Goal: Task Accomplishment & Management: Use online tool/utility

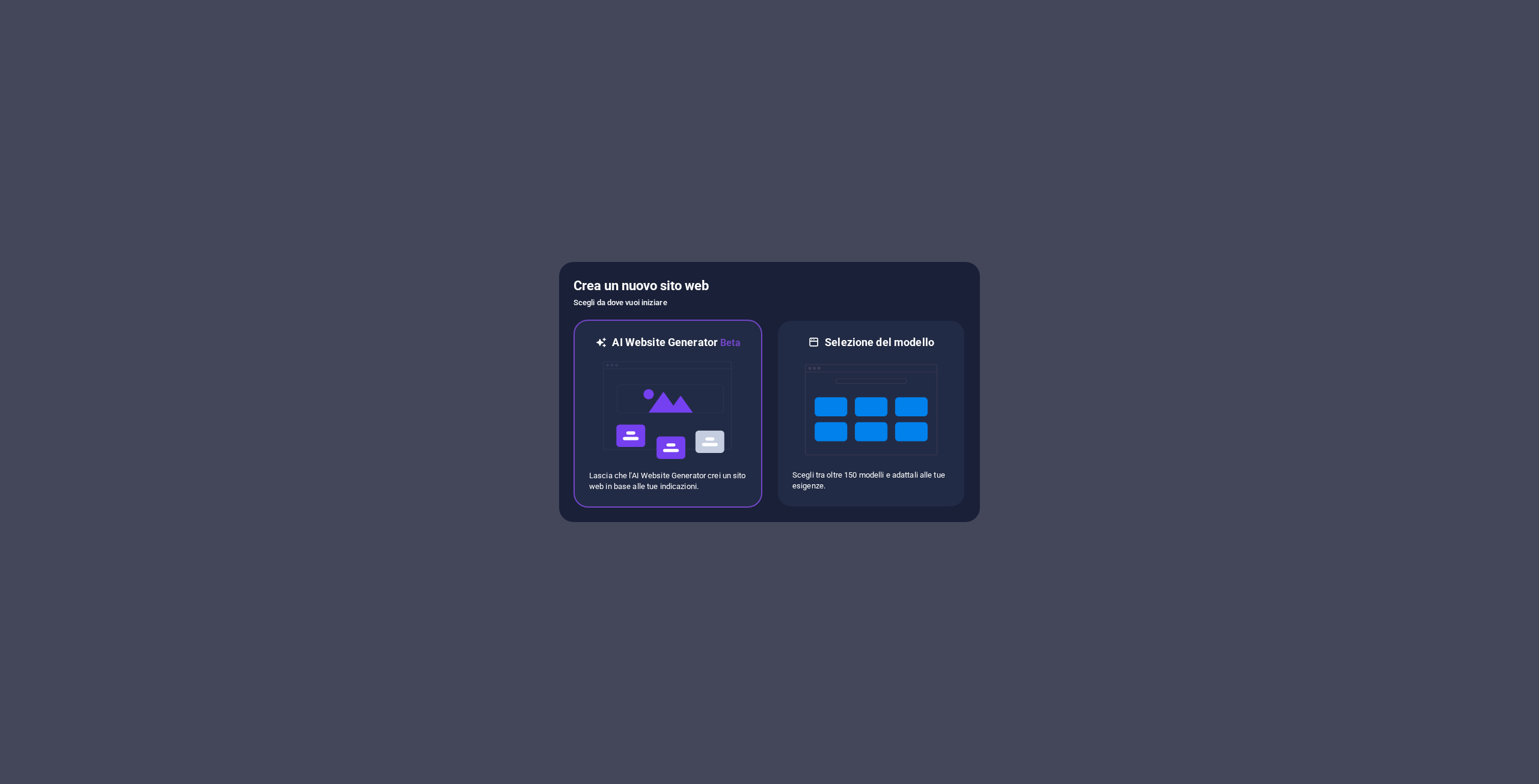
click at [669, 355] on img at bounding box center [667, 411] width 132 height 120
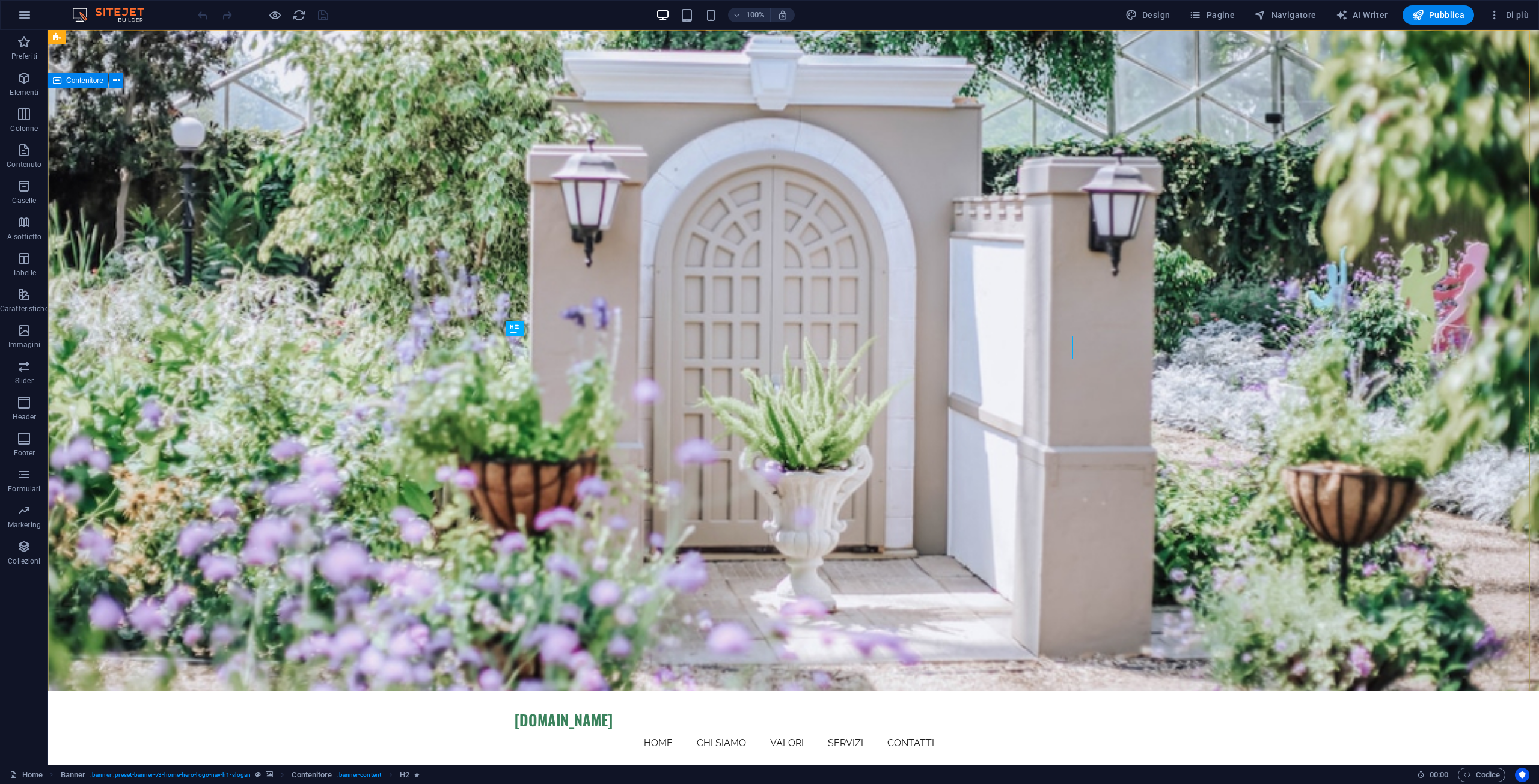
click at [87, 78] on span "Contenitore" at bounding box center [85, 80] width 37 height 7
click at [118, 75] on icon at bounding box center [116, 81] width 6 height 13
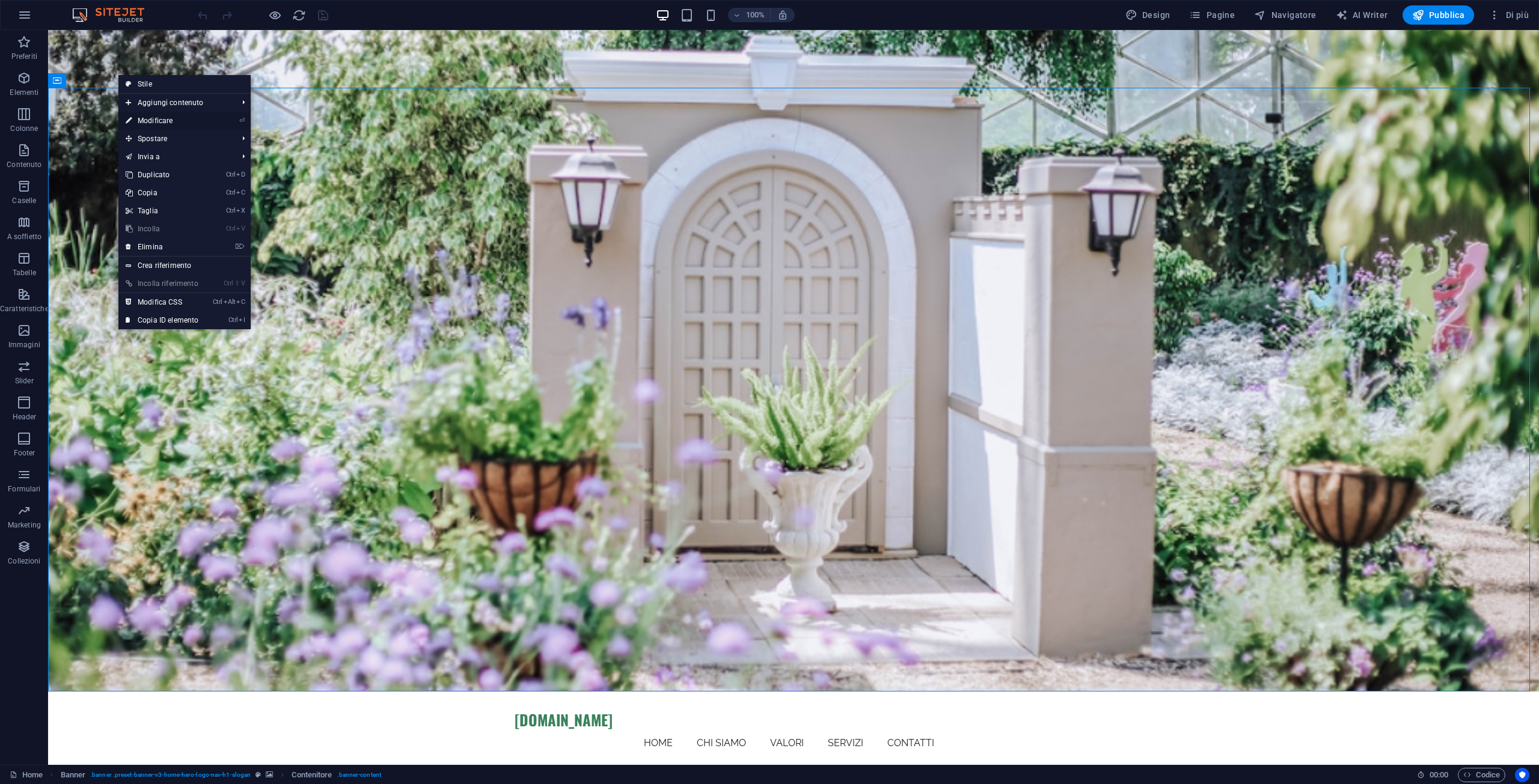
click at [155, 120] on link "⏎ Modificare" at bounding box center [162, 121] width 87 height 18
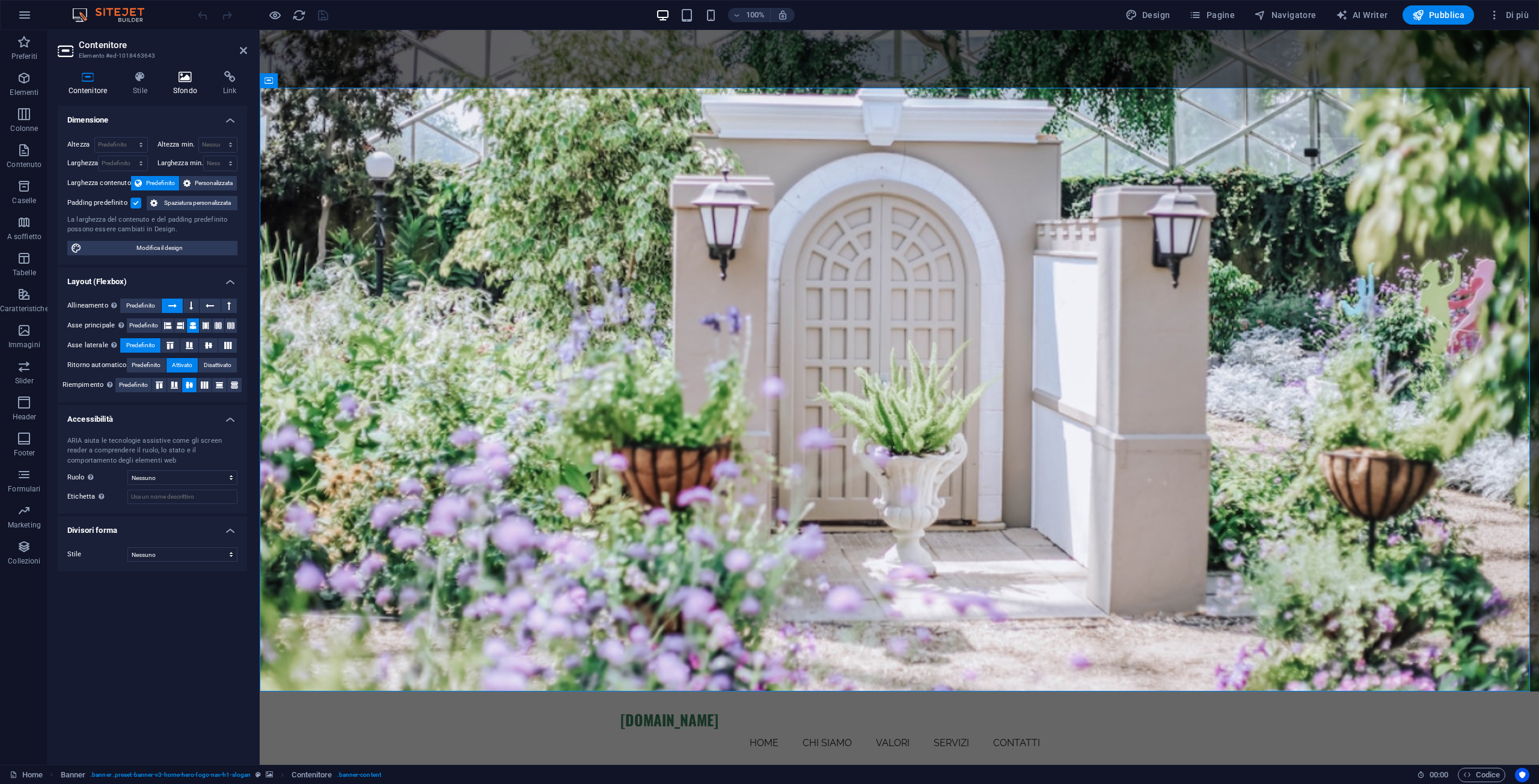
click at [171, 82] on icon at bounding box center [185, 76] width 45 height 12
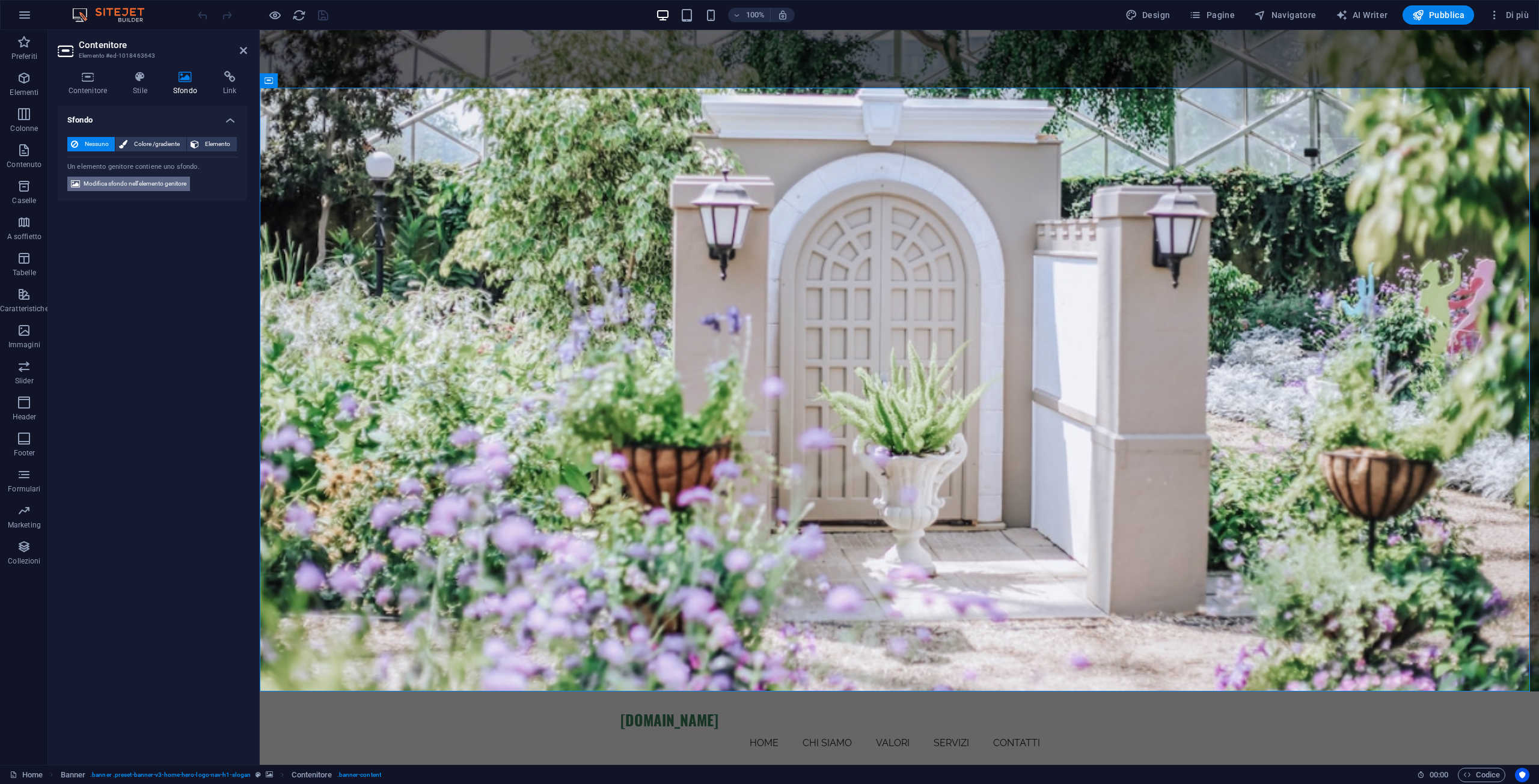
click at [143, 177] on span "Modifica sfondo nell'elemento genitore" at bounding box center [134, 184] width 103 height 15
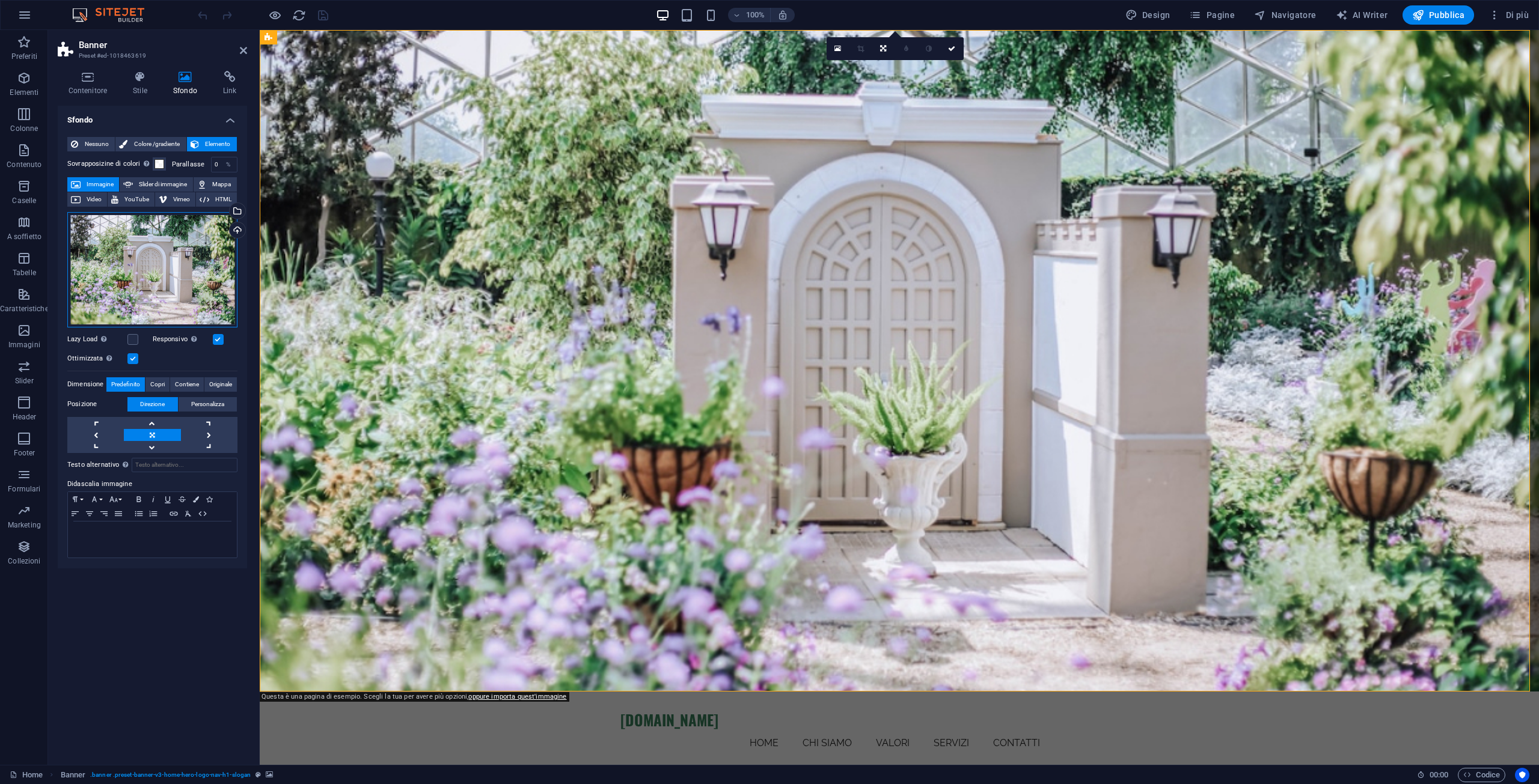
click at [137, 257] on div "Trascina qui i file, fai clic per sceglierli o selezionali da File o dalle nost…" at bounding box center [152, 269] width 170 height 115
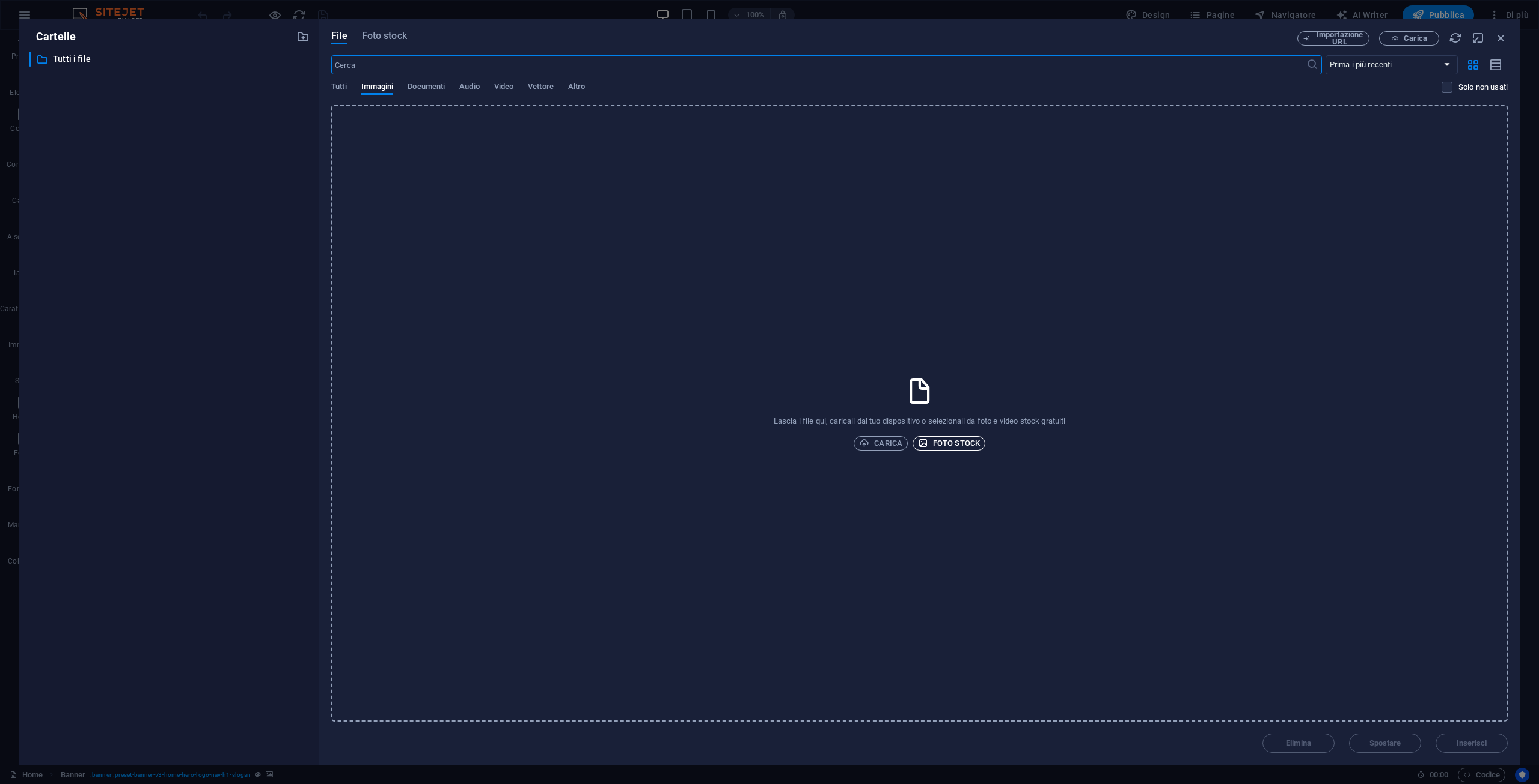
click at [954, 440] on span "Foto stock" at bounding box center [949, 443] width 62 height 15
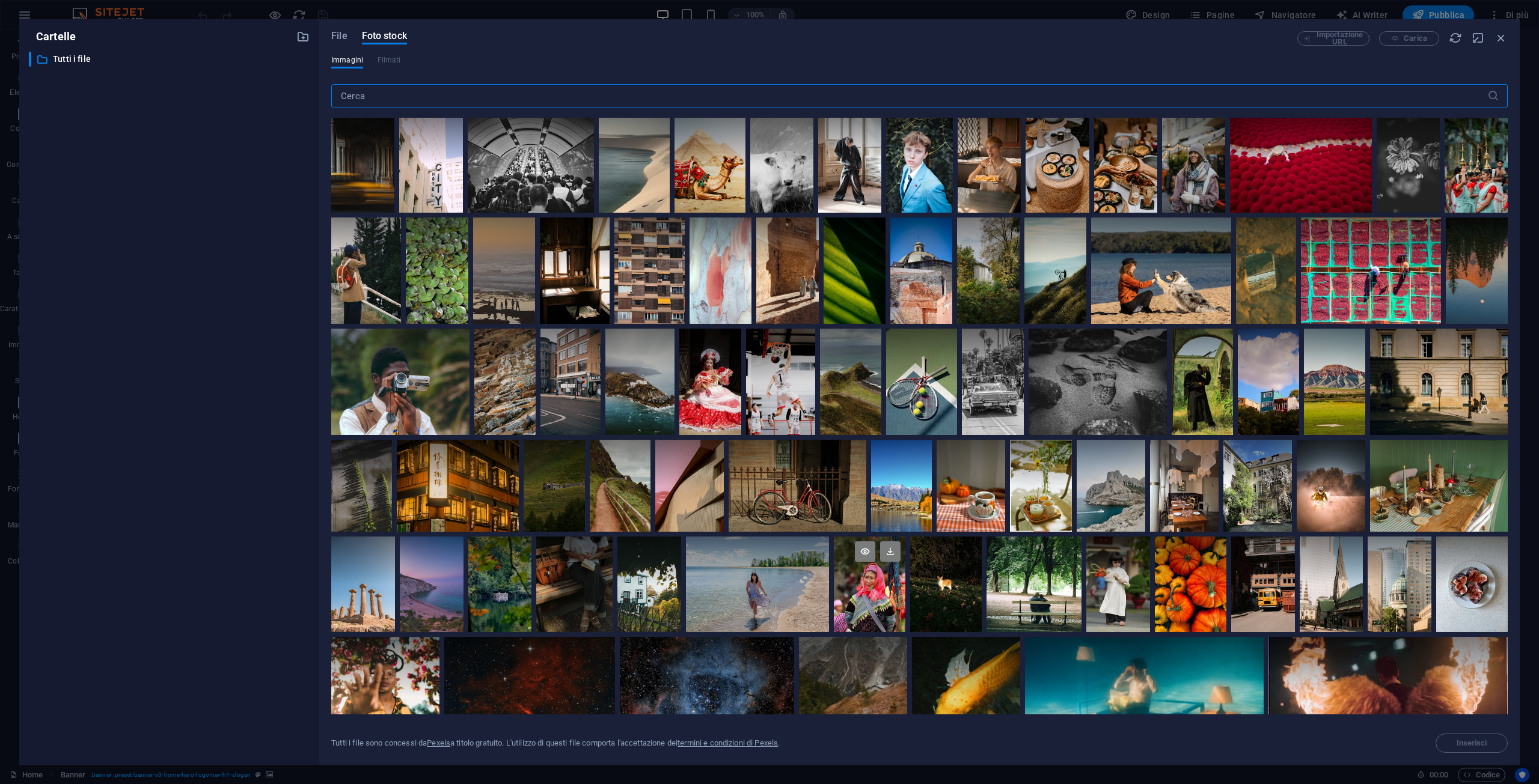
scroll to position [71, 0]
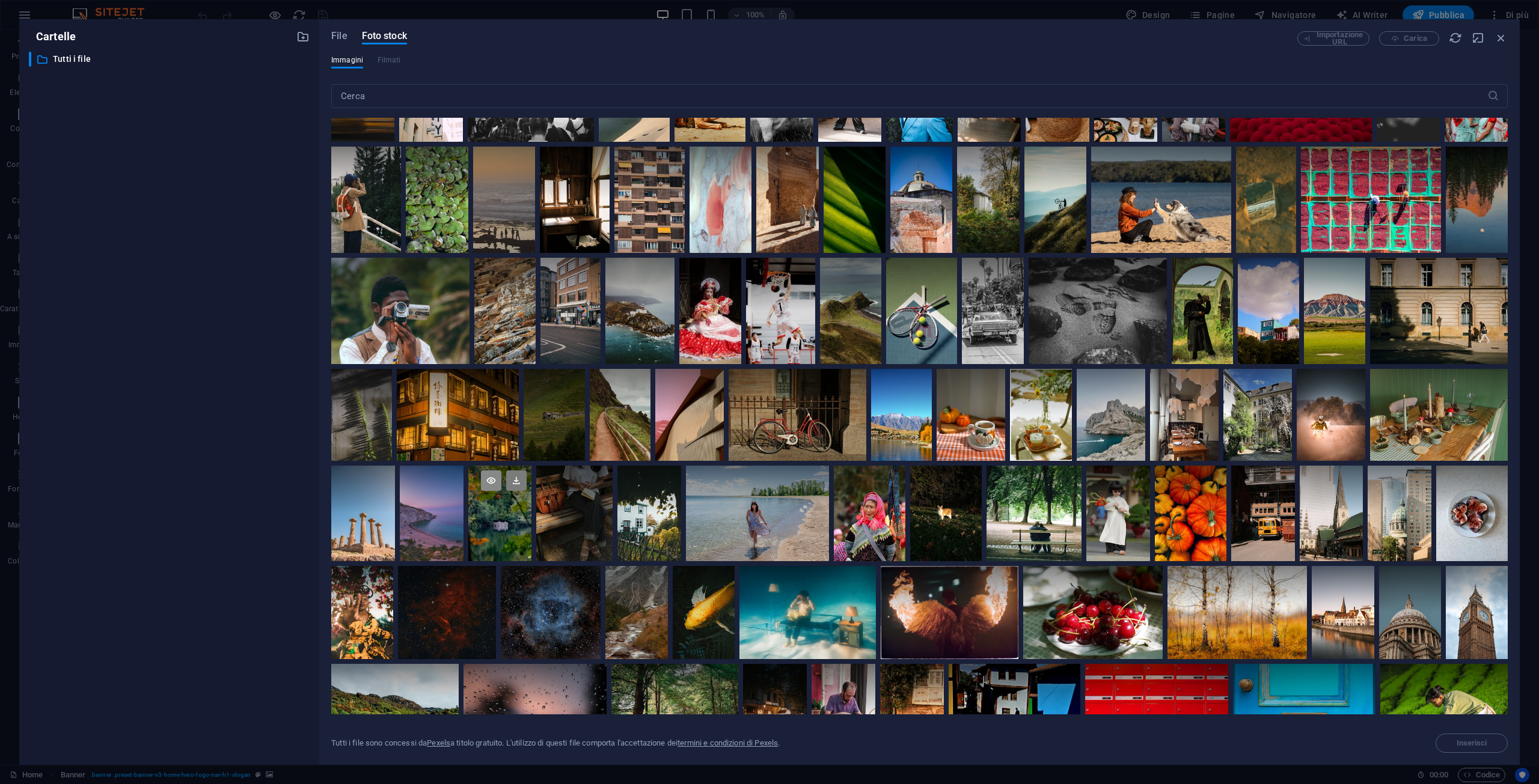
click at [488, 481] on icon at bounding box center [490, 480] width 20 height 20
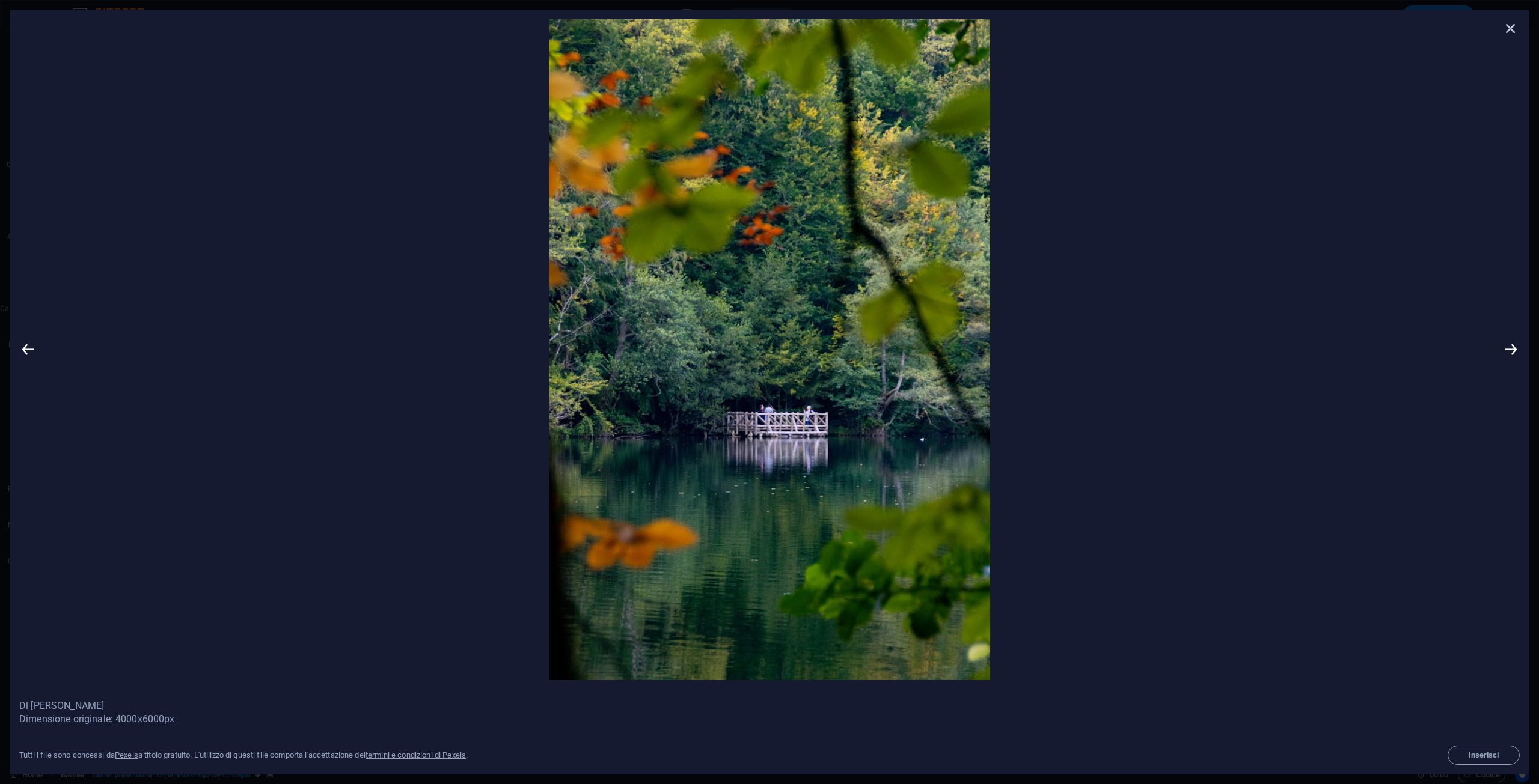
click at [1515, 29] on icon at bounding box center [1510, 28] width 18 height 18
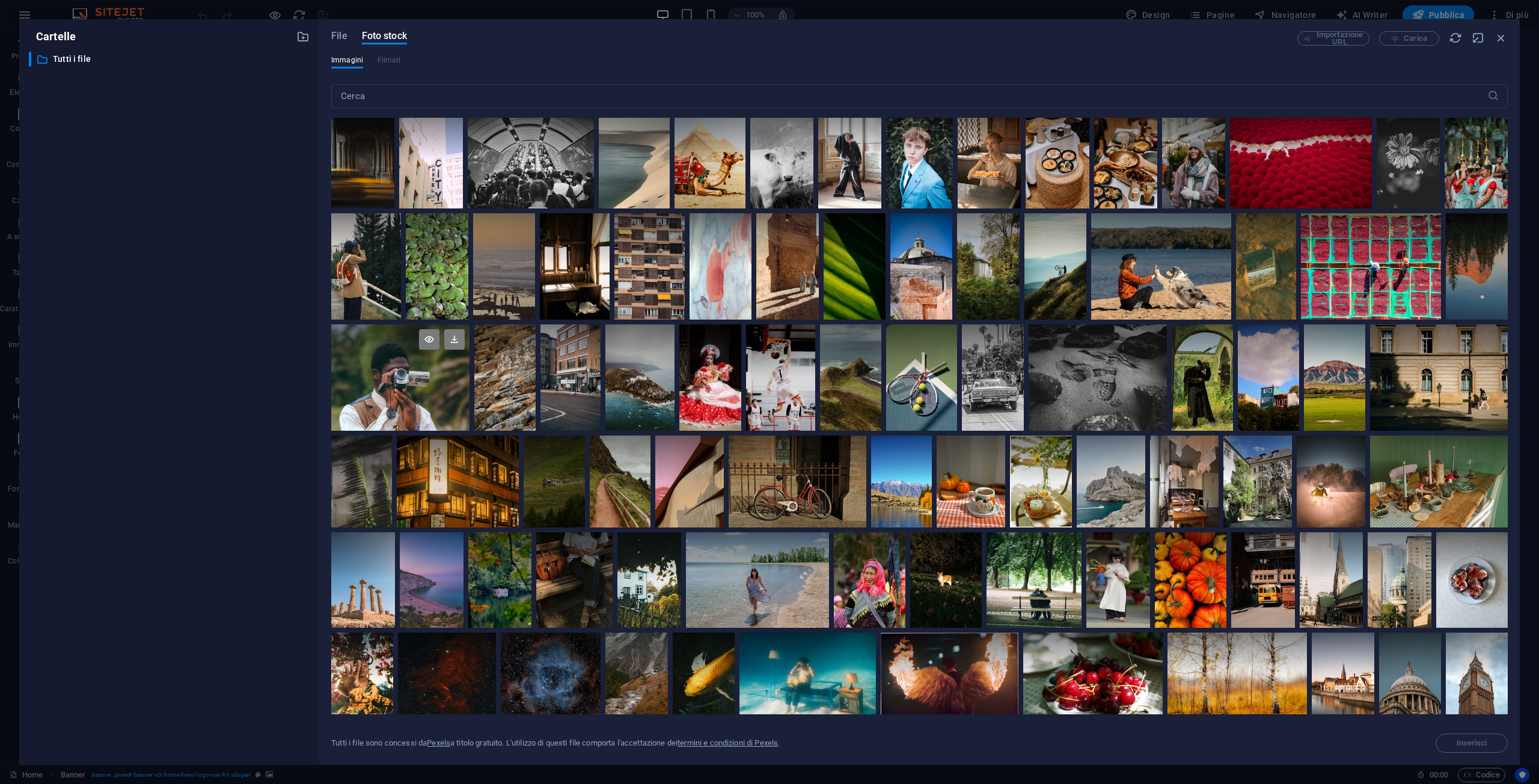
scroll to position [0, 0]
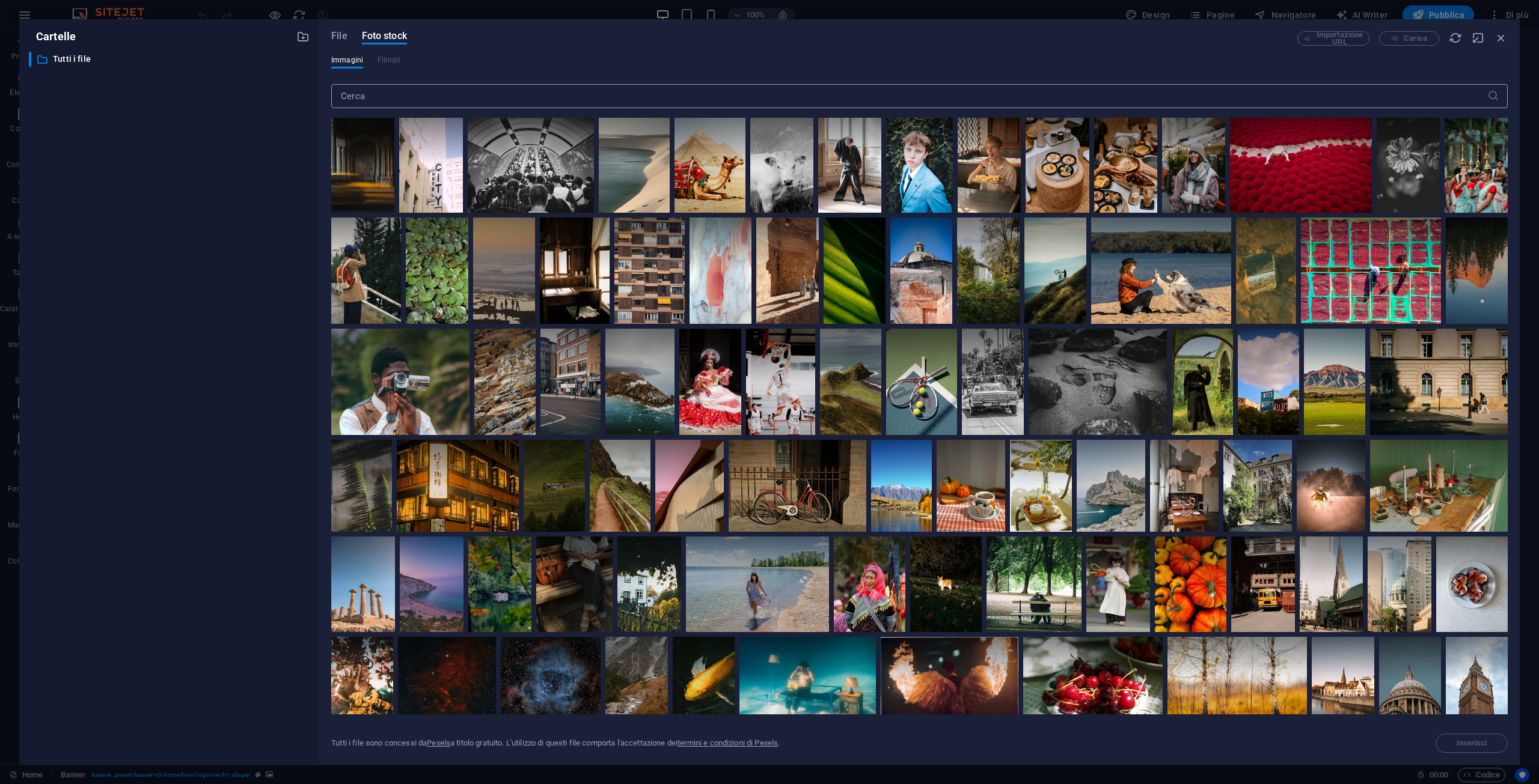
drag, startPoint x: 400, startPoint y: 82, endPoint x: 400, endPoint y: 88, distance: 6.0
click at [400, 83] on div "​" at bounding box center [919, 98] width 1177 height 38
click at [403, 94] on input "text" at bounding box center [909, 96] width 1156 height 24
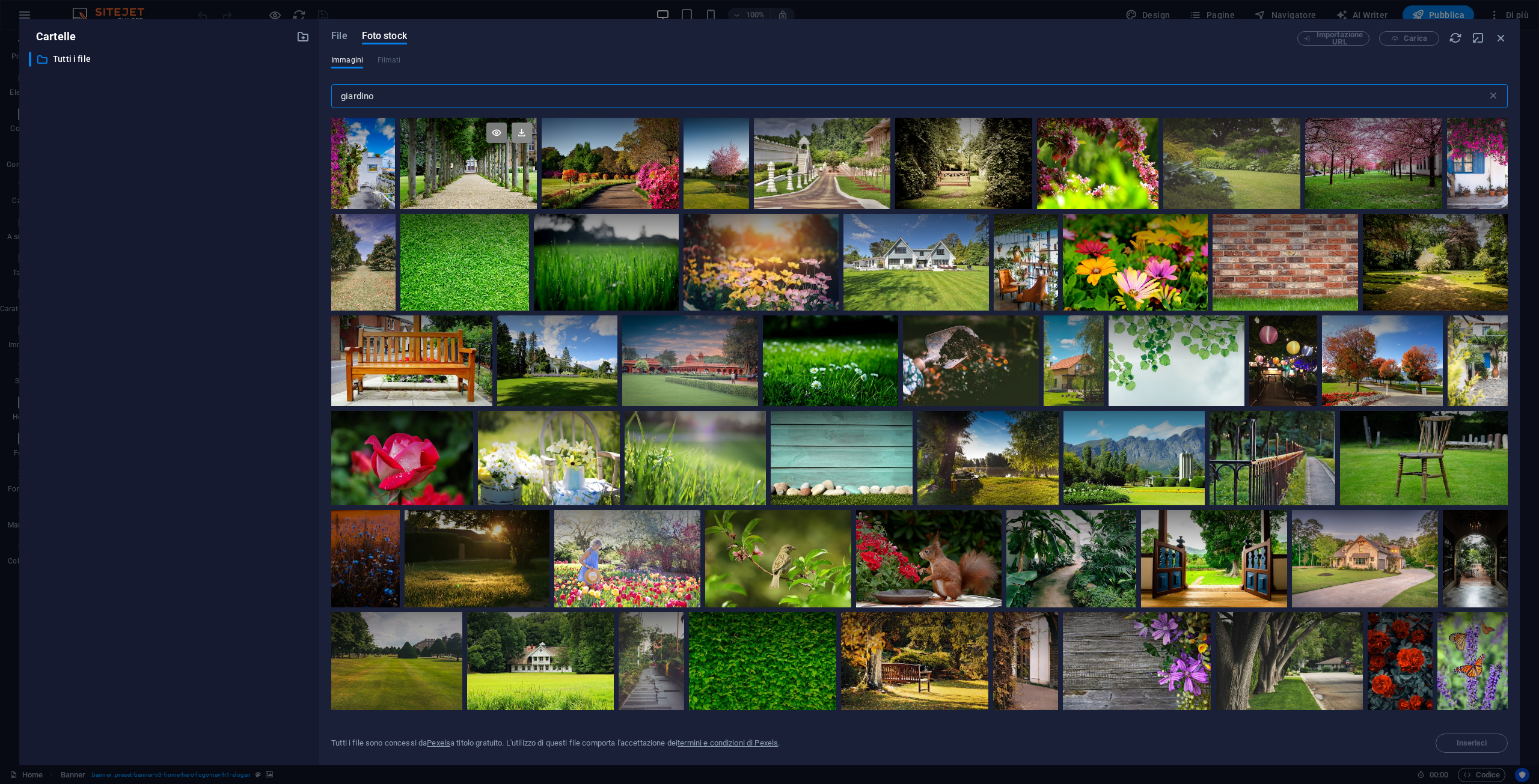
type input "giardino"
click at [515, 135] on icon at bounding box center [521, 132] width 20 height 20
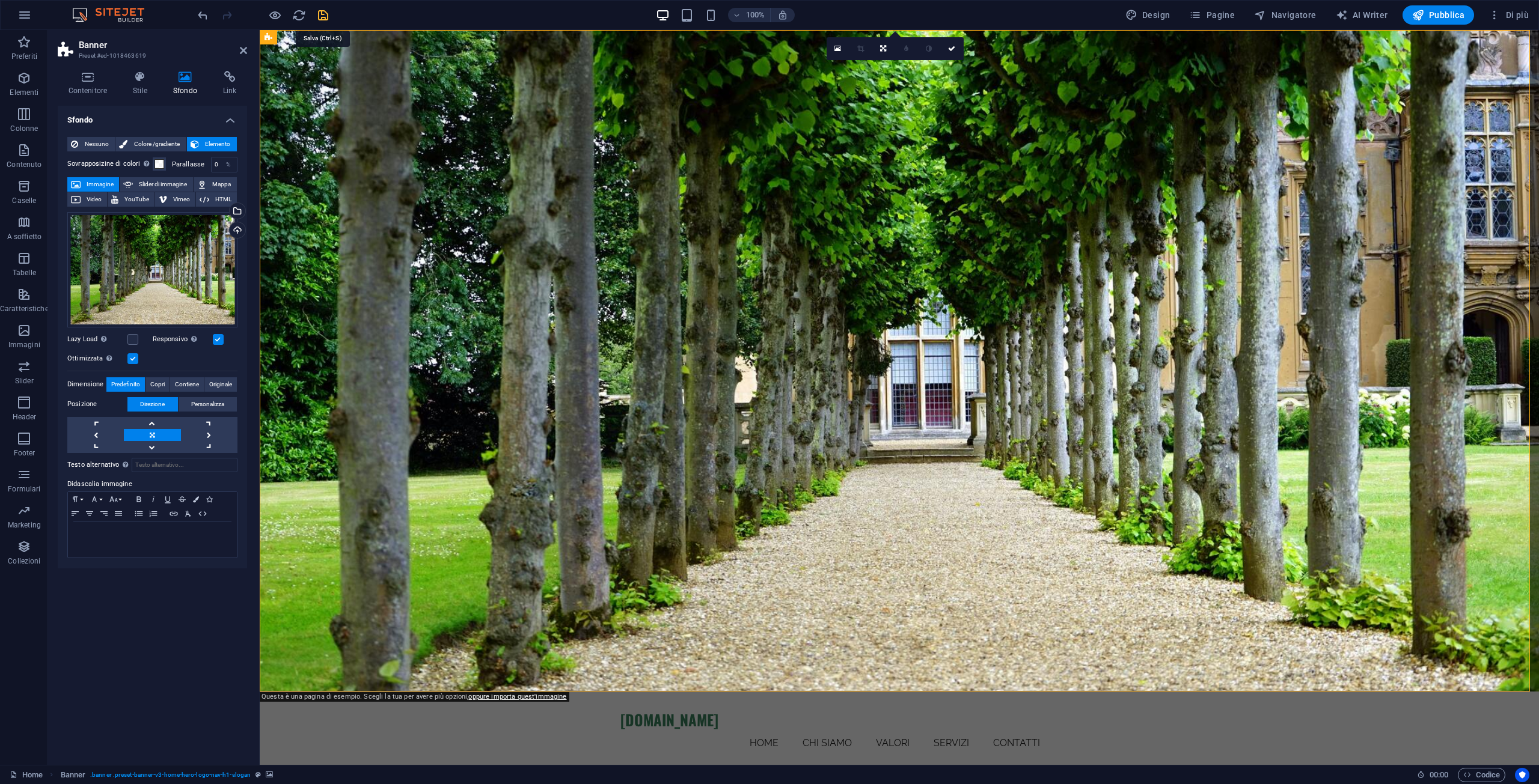
click at [322, 15] on icon "save" at bounding box center [323, 15] width 14 height 14
checkbox input "false"
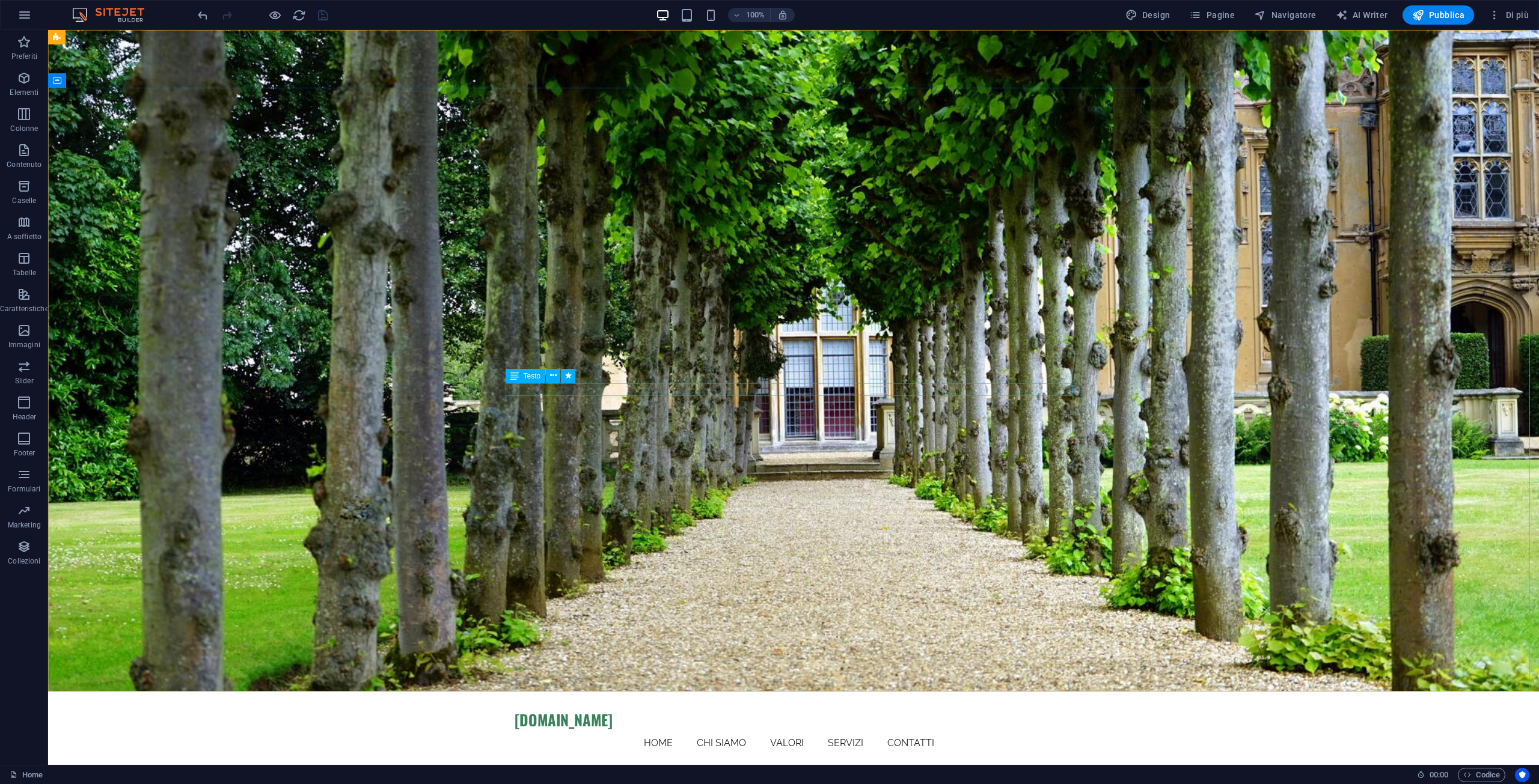
click at [531, 377] on span "Testo" at bounding box center [532, 376] width 17 height 7
click at [551, 376] on icon at bounding box center [553, 376] width 6 height 13
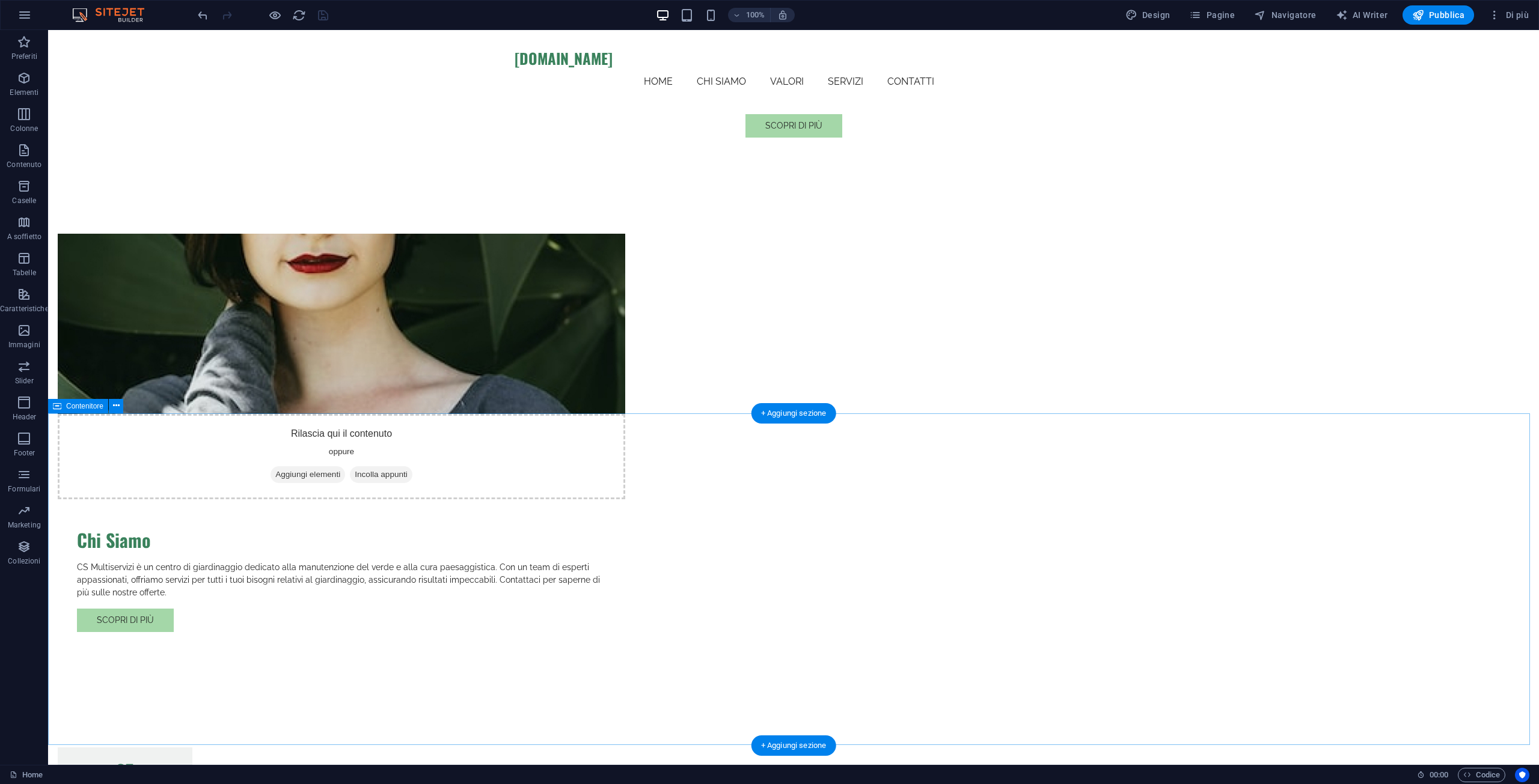
scroll to position [781, 0]
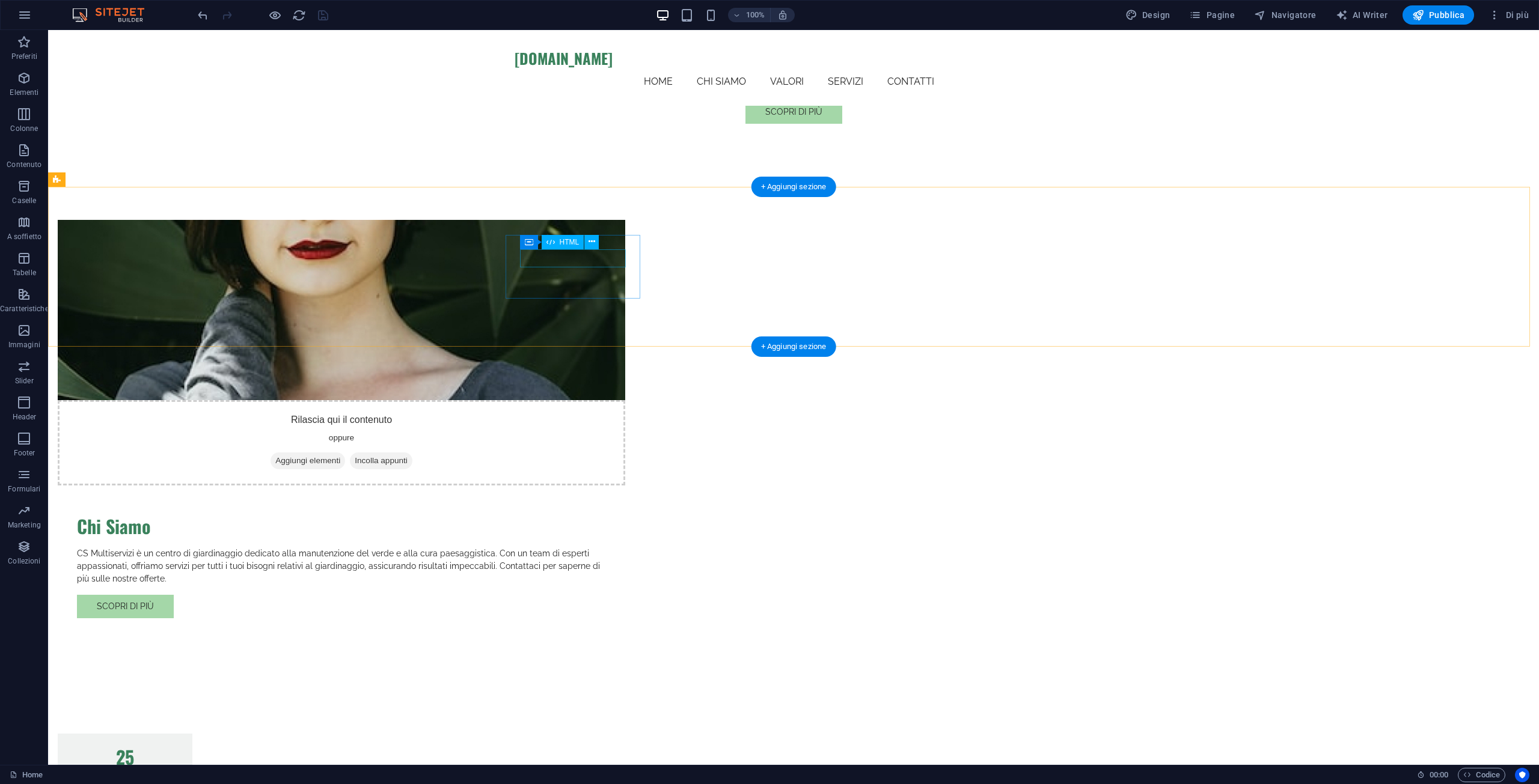
click at [178, 748] on div "25" at bounding box center [125, 757] width 106 height 18
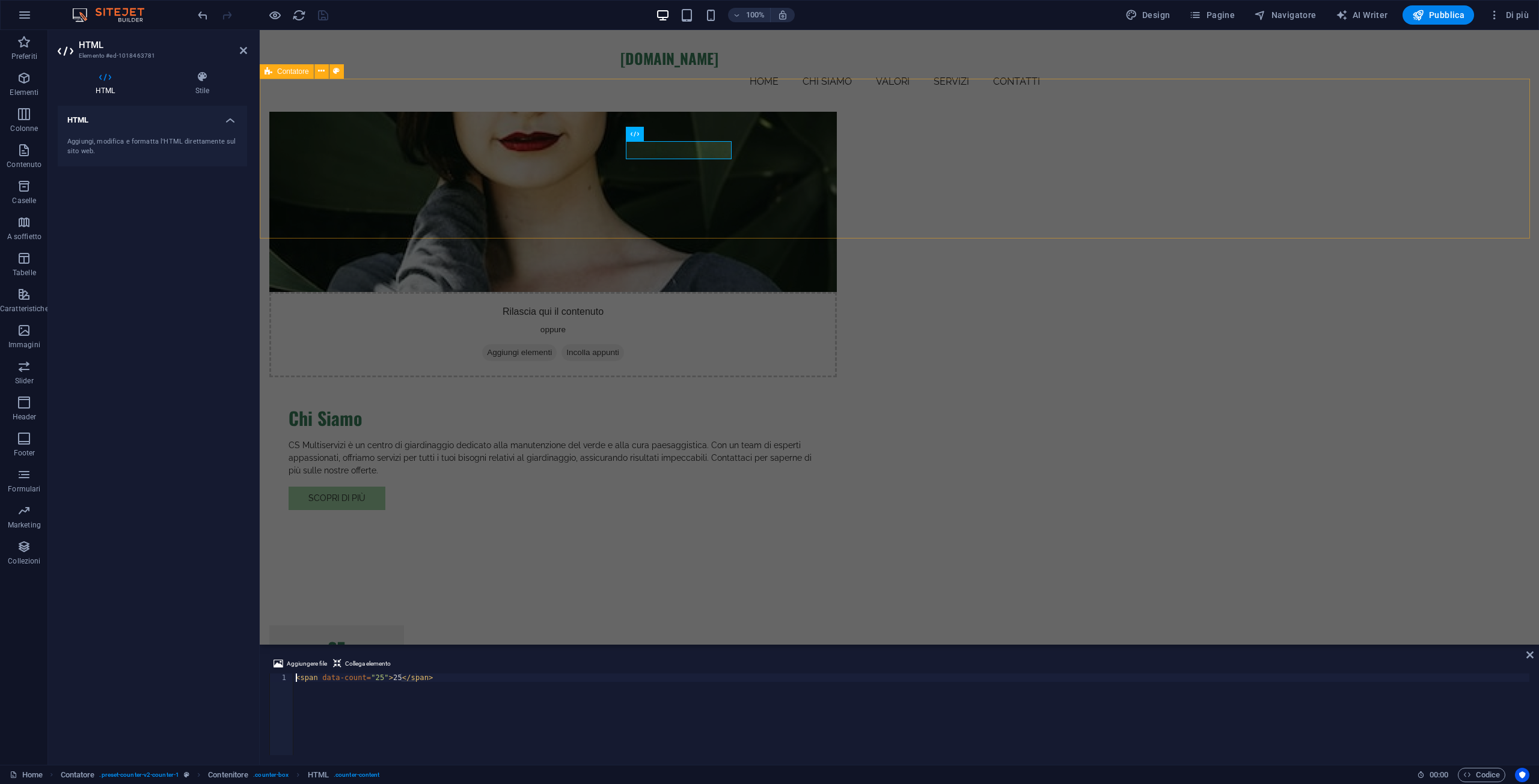
click at [406, 578] on div "25 Anni di Esperienza 50 Clienti Soddisfatti 75 Progetti Completati 100 Servizi…" at bounding box center [899, 760] width 1279 height 365
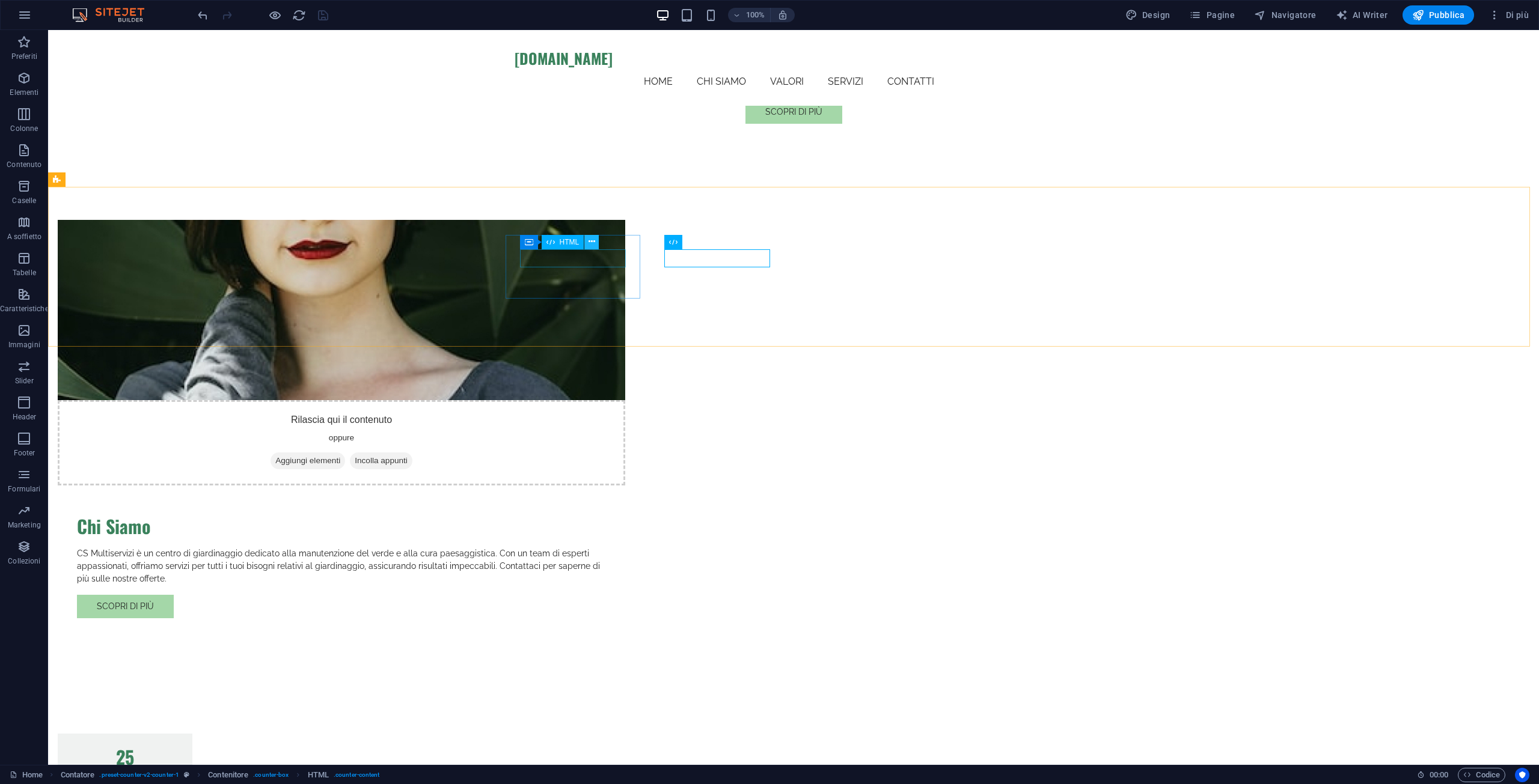
click at [591, 241] on icon at bounding box center [591, 242] width 6 height 13
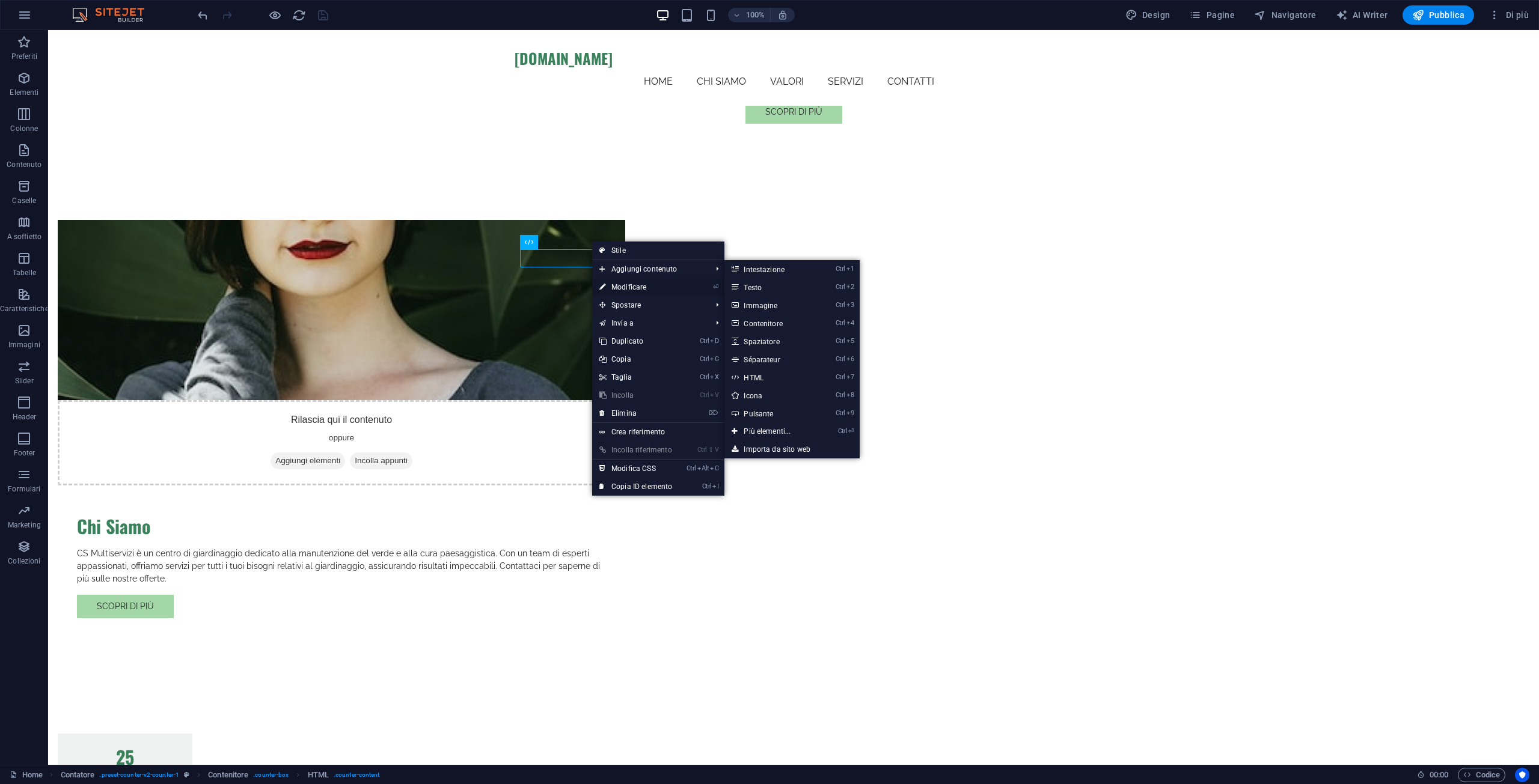
click at [639, 285] on link "⏎ Modificare" at bounding box center [635, 287] width 87 height 18
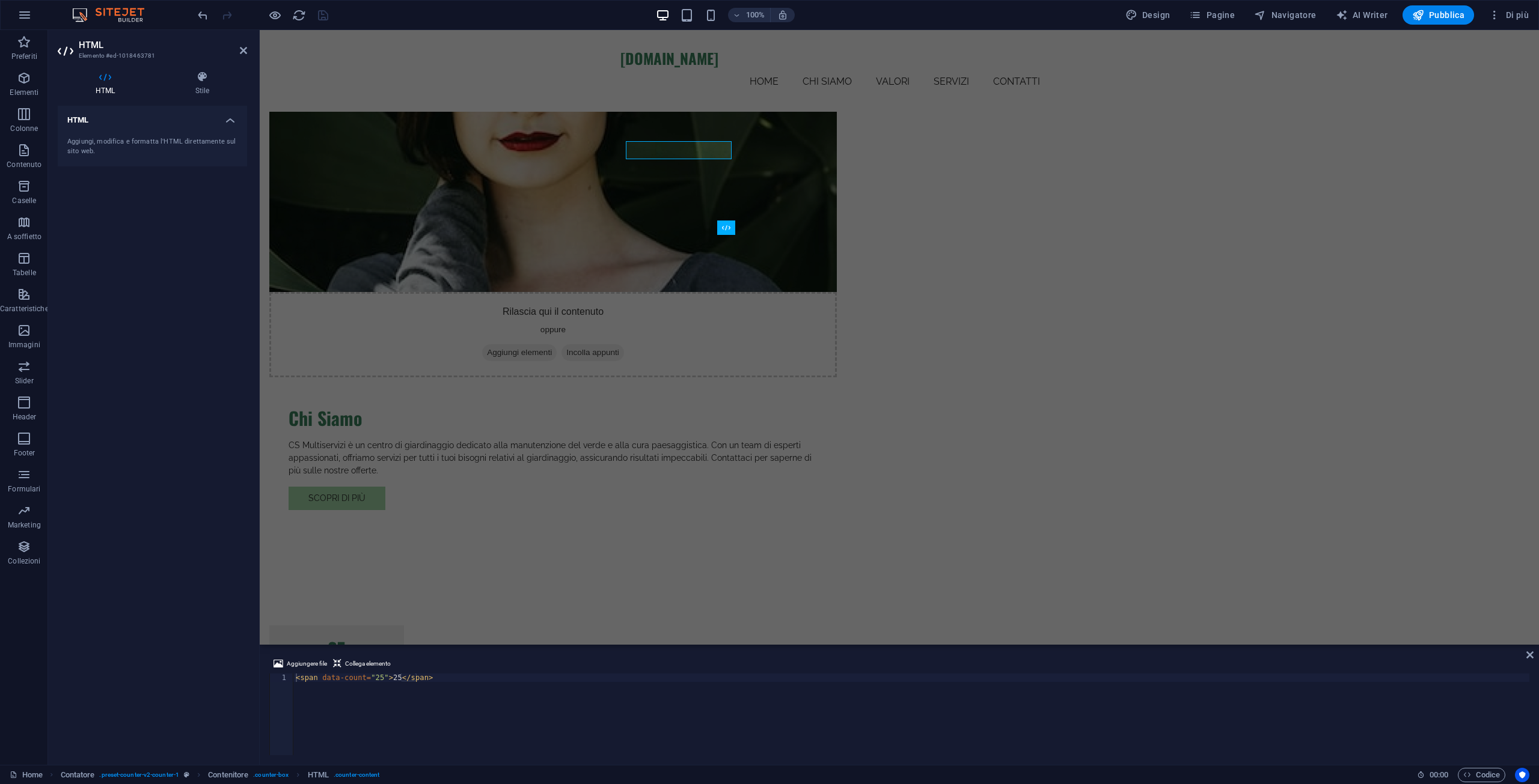
click at [224, 119] on h4 "HTML" at bounding box center [152, 116] width 190 height 22
click at [227, 119] on h4 "HTML" at bounding box center [152, 120] width 190 height 29
drag, startPoint x: 393, startPoint y: 679, endPoint x: 385, endPoint y: 677, distance: 8.2
click at [385, 677] on div "< span data-count = "25" > 25 </ span >" at bounding box center [911, 722] width 1236 height 99
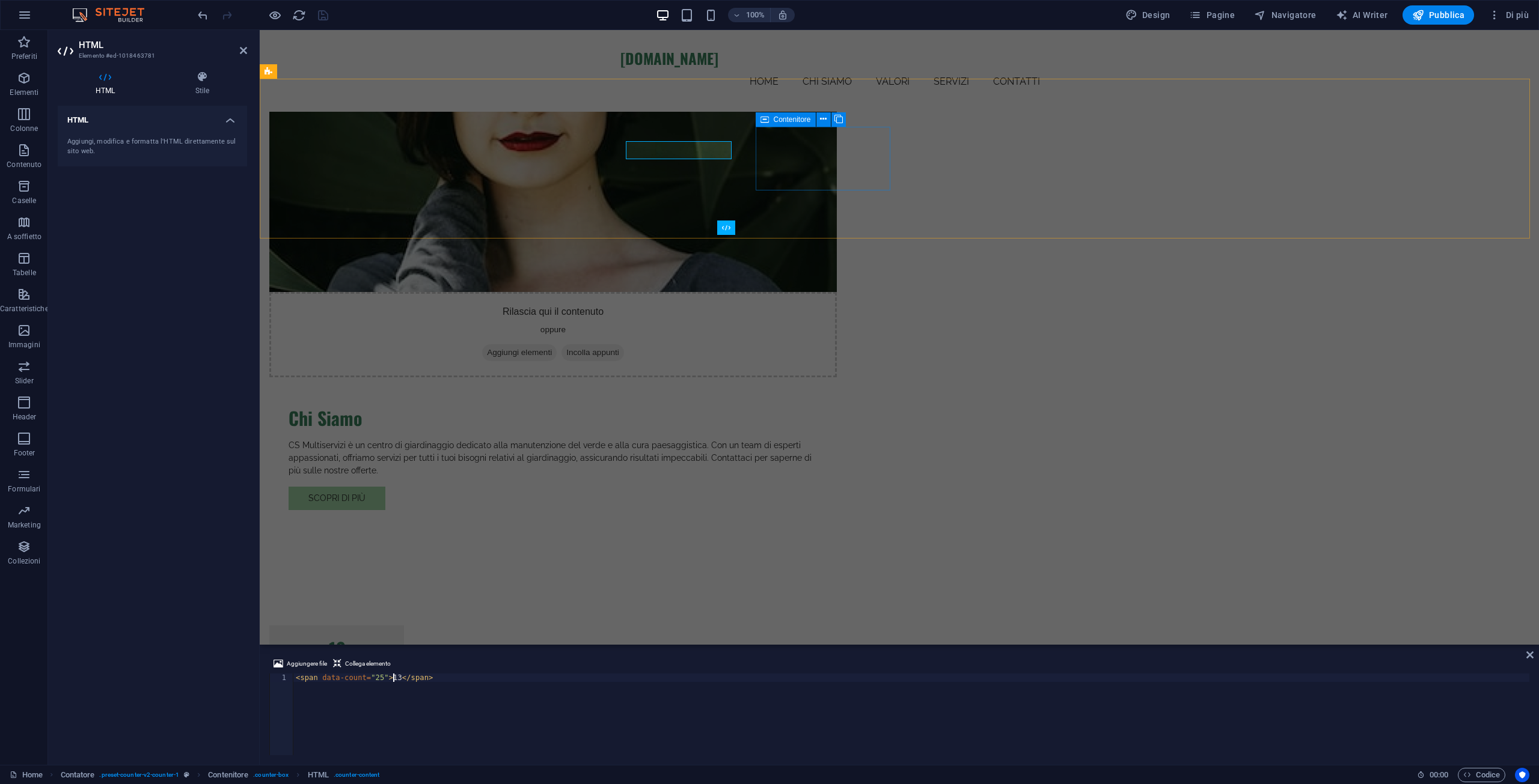
type textarea "<span data-count="25">13</span>"
click at [390, 708] on div "50" at bounding box center [336, 718] width 106 height 18
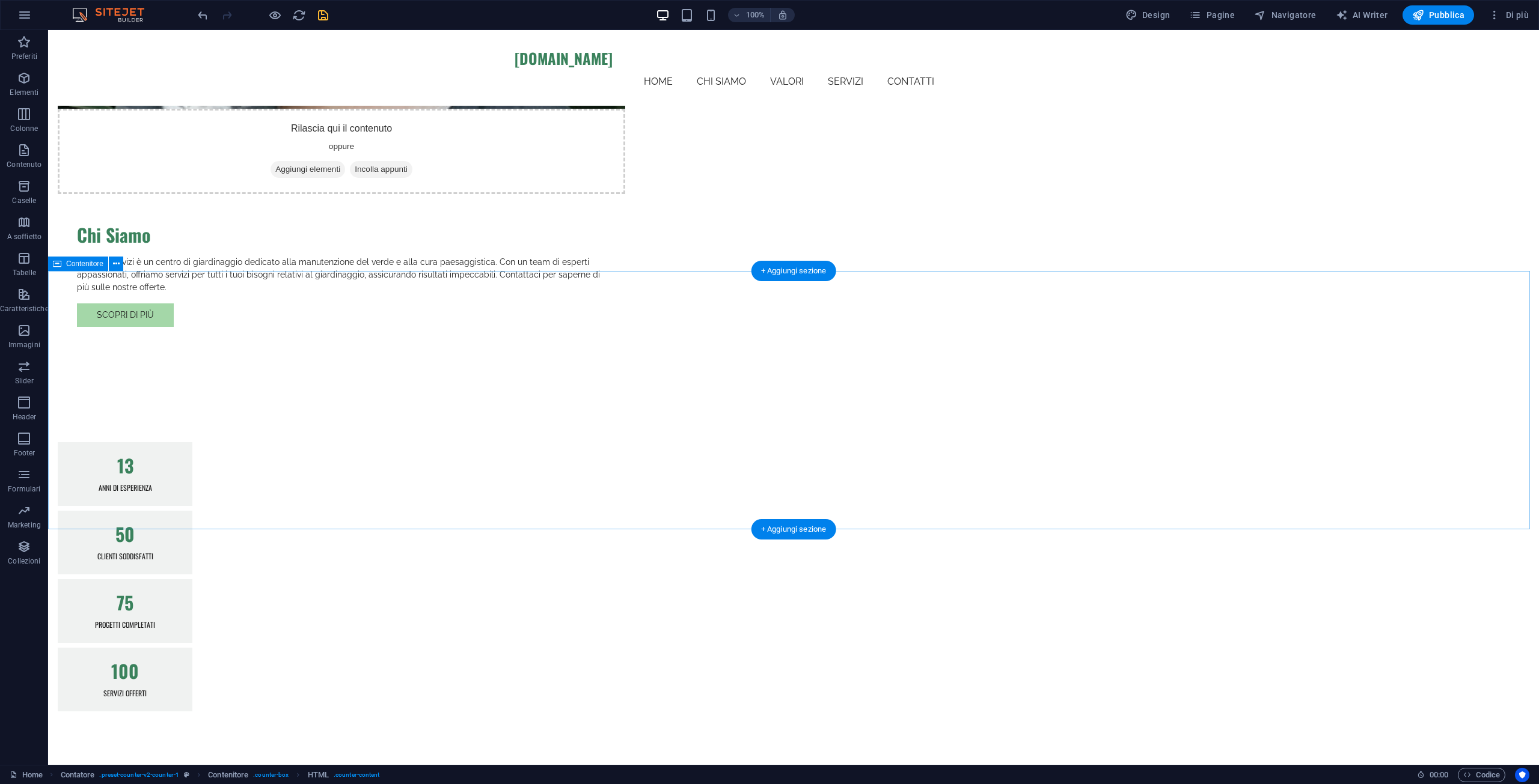
scroll to position [1202, 0]
